Goal: Transaction & Acquisition: Book appointment/travel/reservation

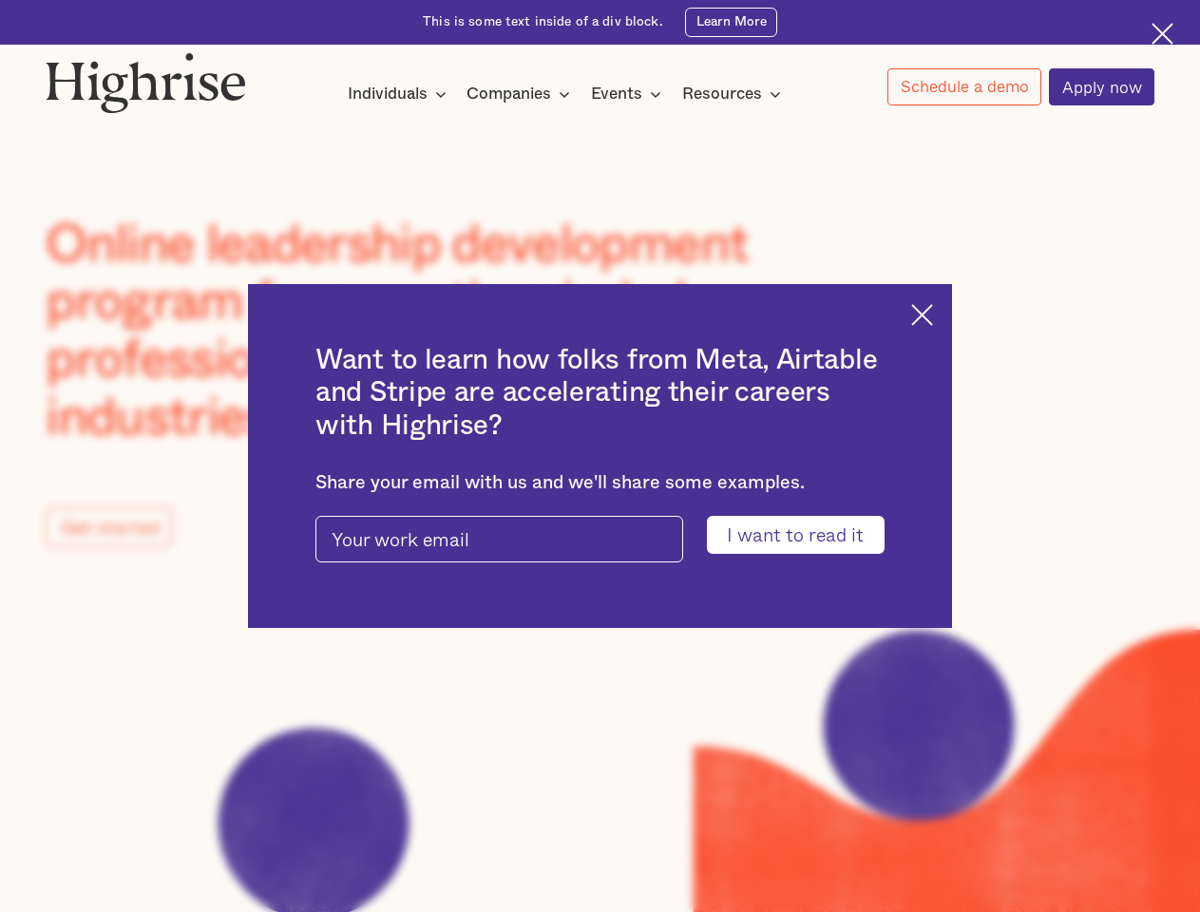
click at [808, 536] on input "I want to read it" at bounding box center [796, 534] width 178 height 37
click at [933, 312] on img at bounding box center [923, 315] width 22 height 22
click at [147, 78] on img at bounding box center [146, 82] width 201 height 61
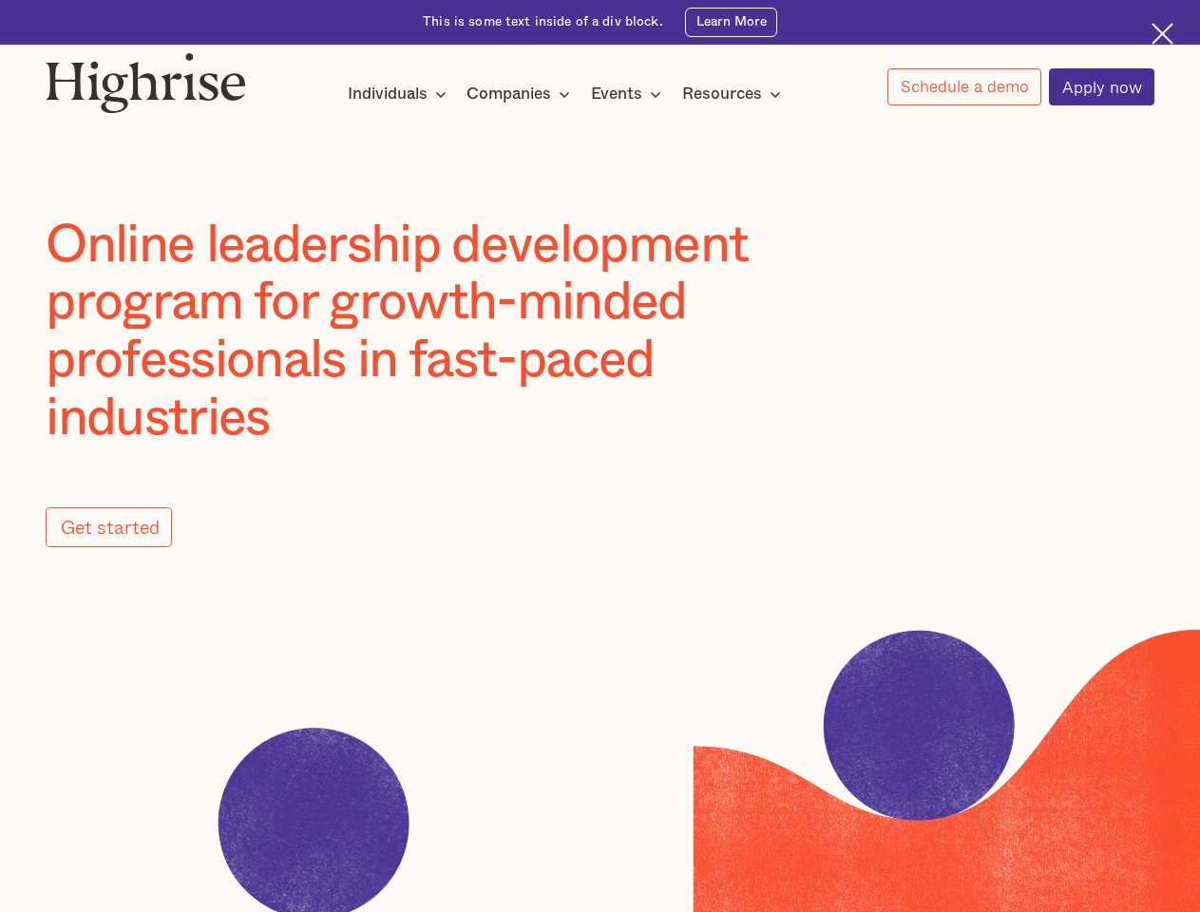
click at [397, 95] on div "Individuals" at bounding box center [388, 94] width 80 height 23
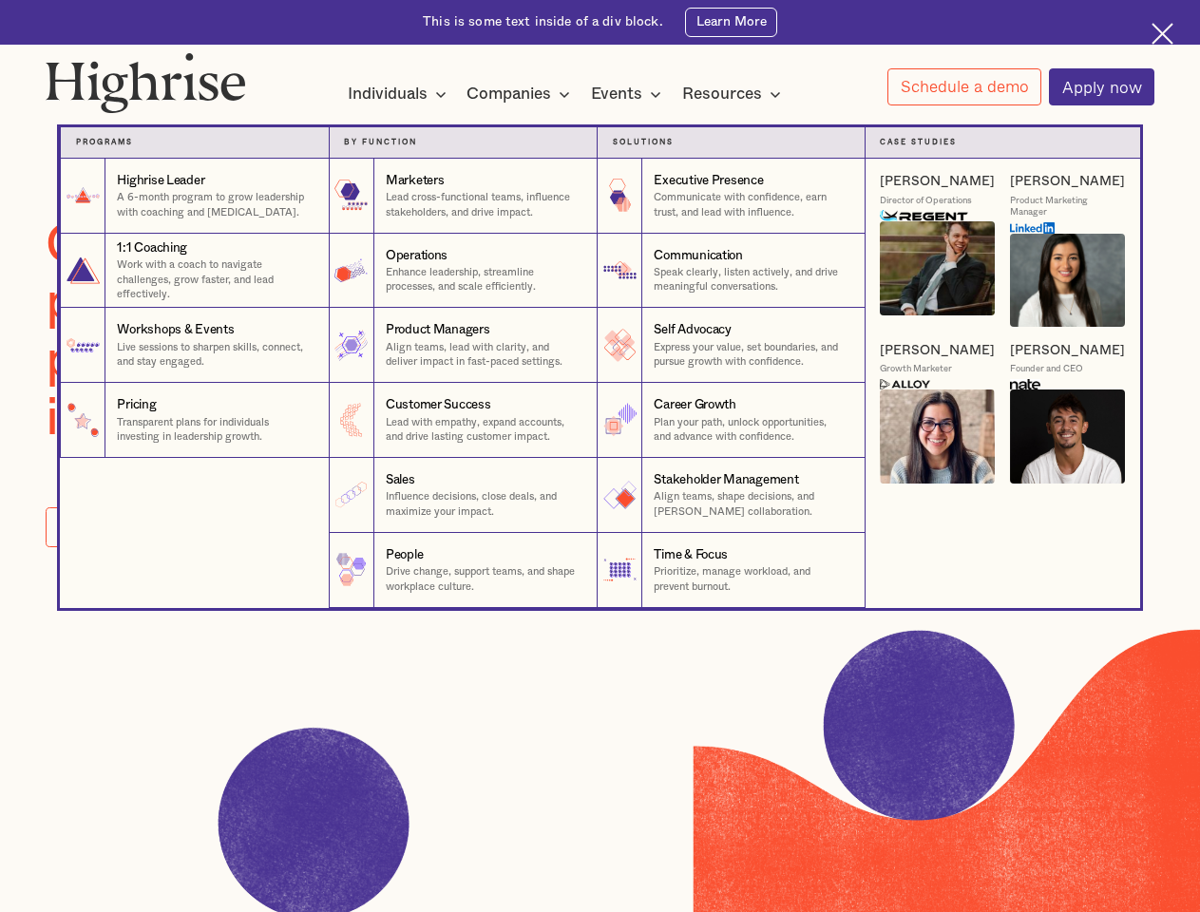
click at [522, 95] on div "Companies" at bounding box center [509, 94] width 85 height 23
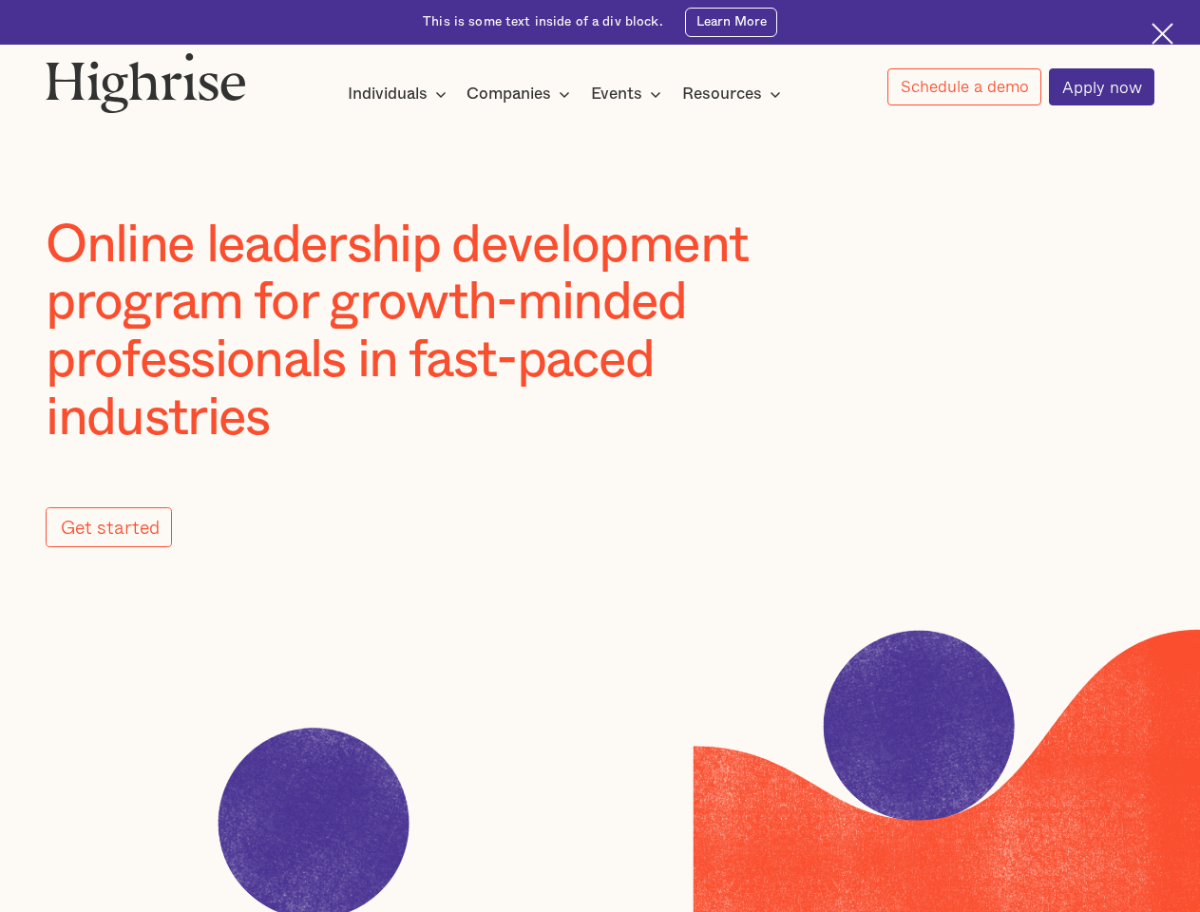
click at [631, 95] on div "Events" at bounding box center [616, 94] width 51 height 23
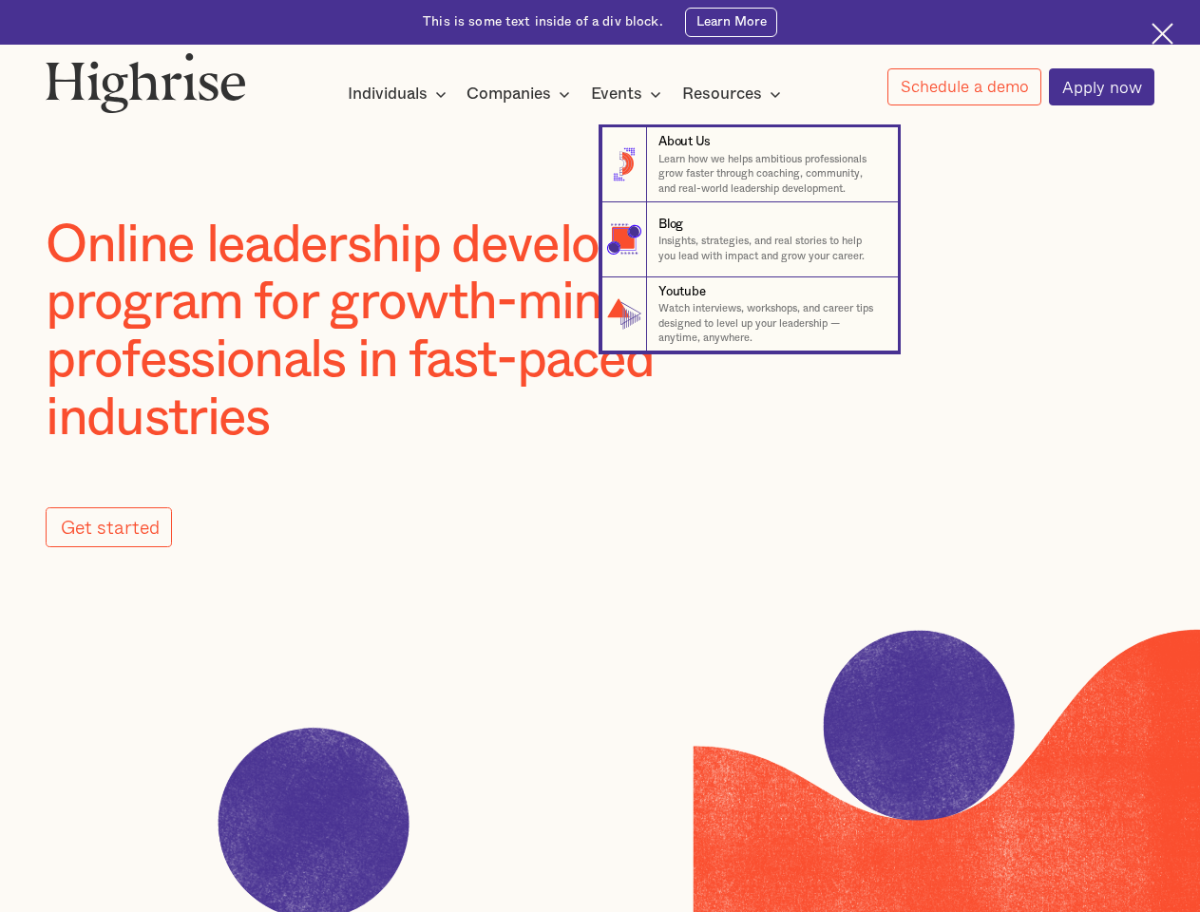
click at [738, 95] on div "Resources" at bounding box center [722, 94] width 80 height 23
click at [964, 87] on link "Schedule a demo" at bounding box center [965, 86] width 154 height 37
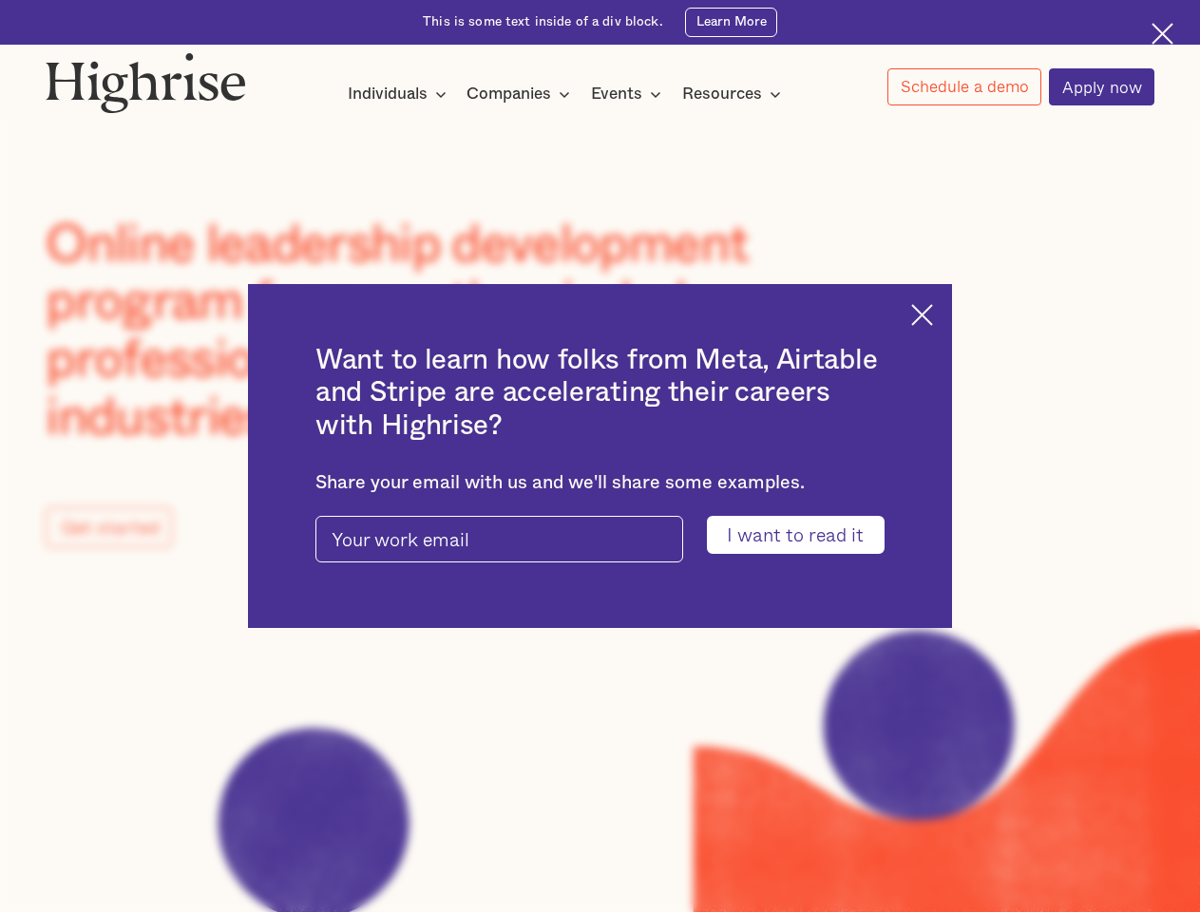
click at [808, 536] on input "I want to read it" at bounding box center [796, 534] width 178 height 37
click at [933, 312] on img at bounding box center [923, 315] width 22 height 22
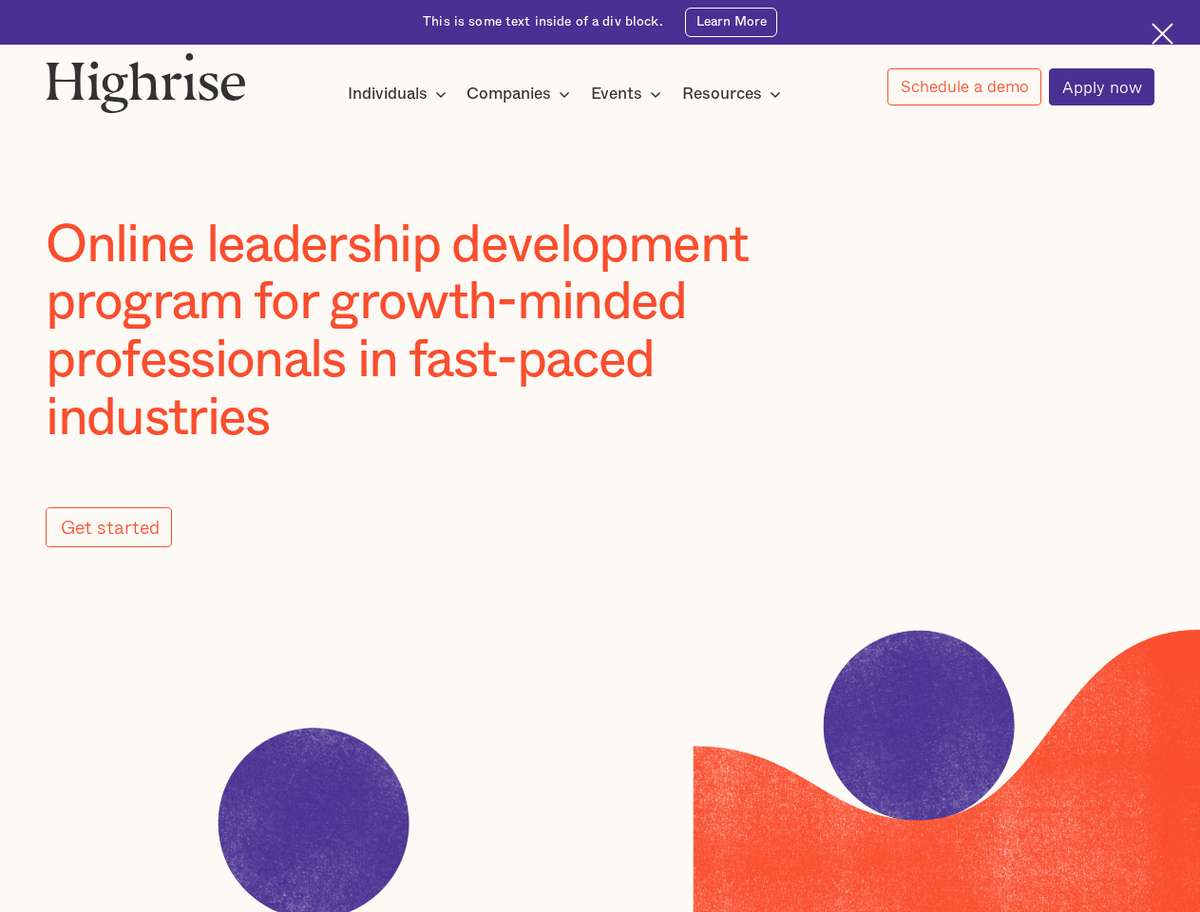
click at [147, 78] on img at bounding box center [146, 82] width 201 height 61
click at [397, 95] on div "Individuals" at bounding box center [388, 94] width 80 height 23
click at [522, 95] on div "Companies" at bounding box center [509, 94] width 85 height 23
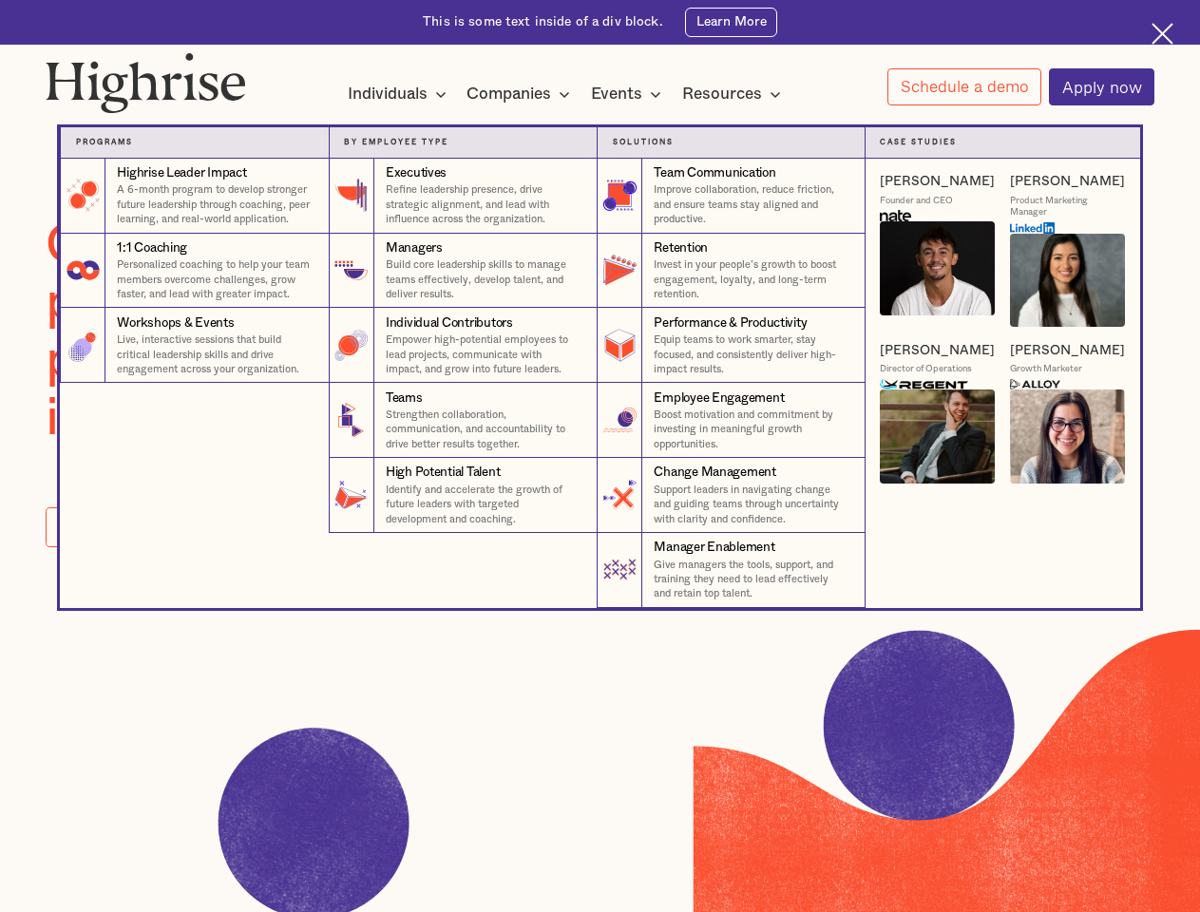
click at [631, 95] on div "Events" at bounding box center [616, 94] width 51 height 23
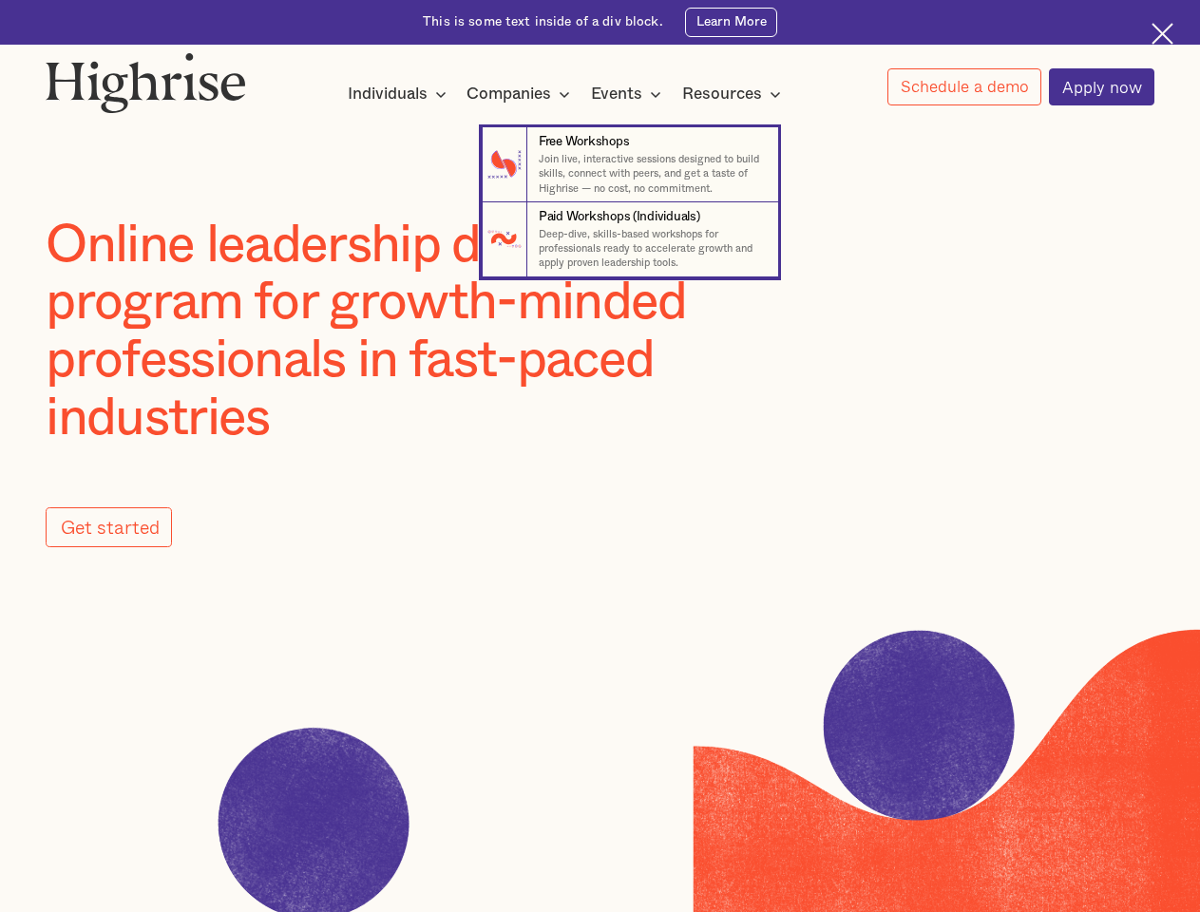
click at [738, 95] on div "Resources" at bounding box center [722, 94] width 80 height 23
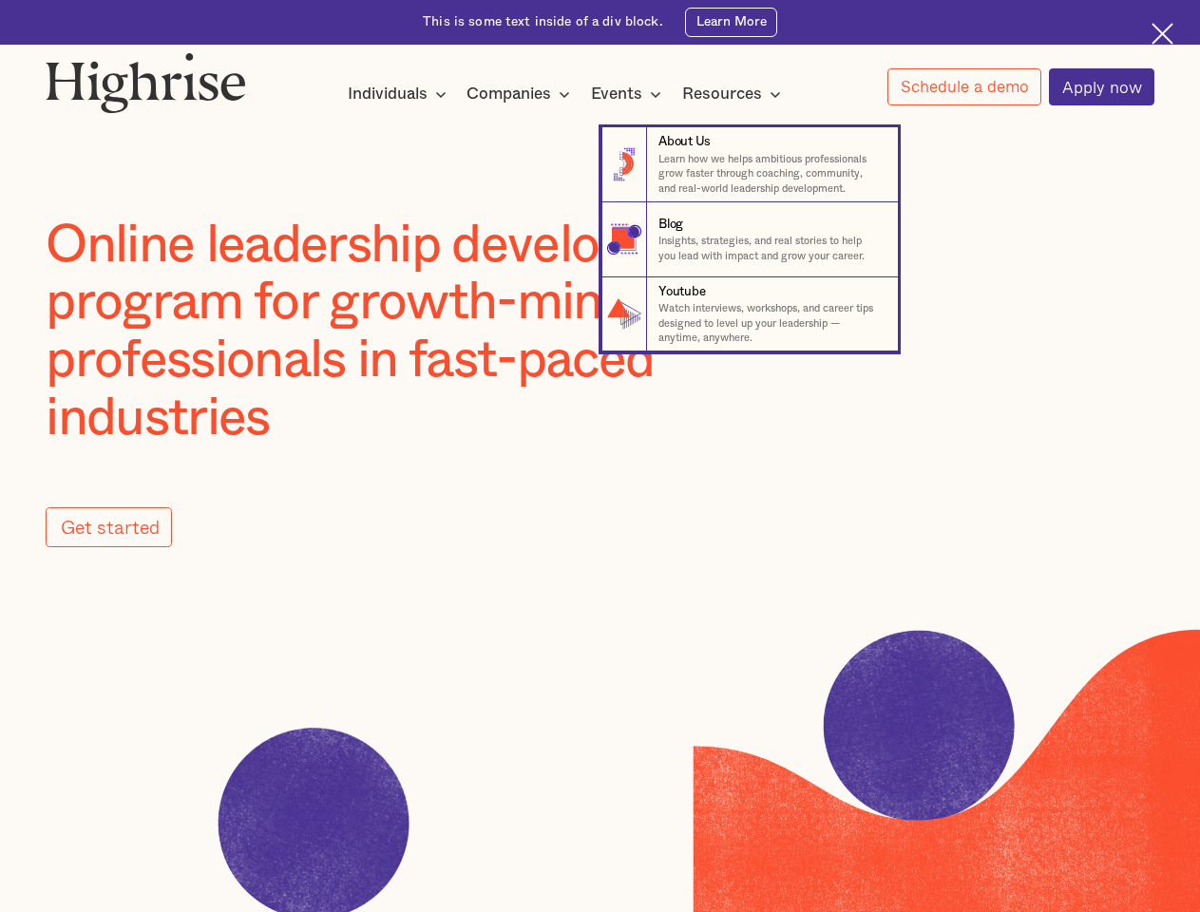
click at [964, 87] on link "Schedule a demo" at bounding box center [965, 86] width 154 height 37
